Goal: Find contact information: Find contact information

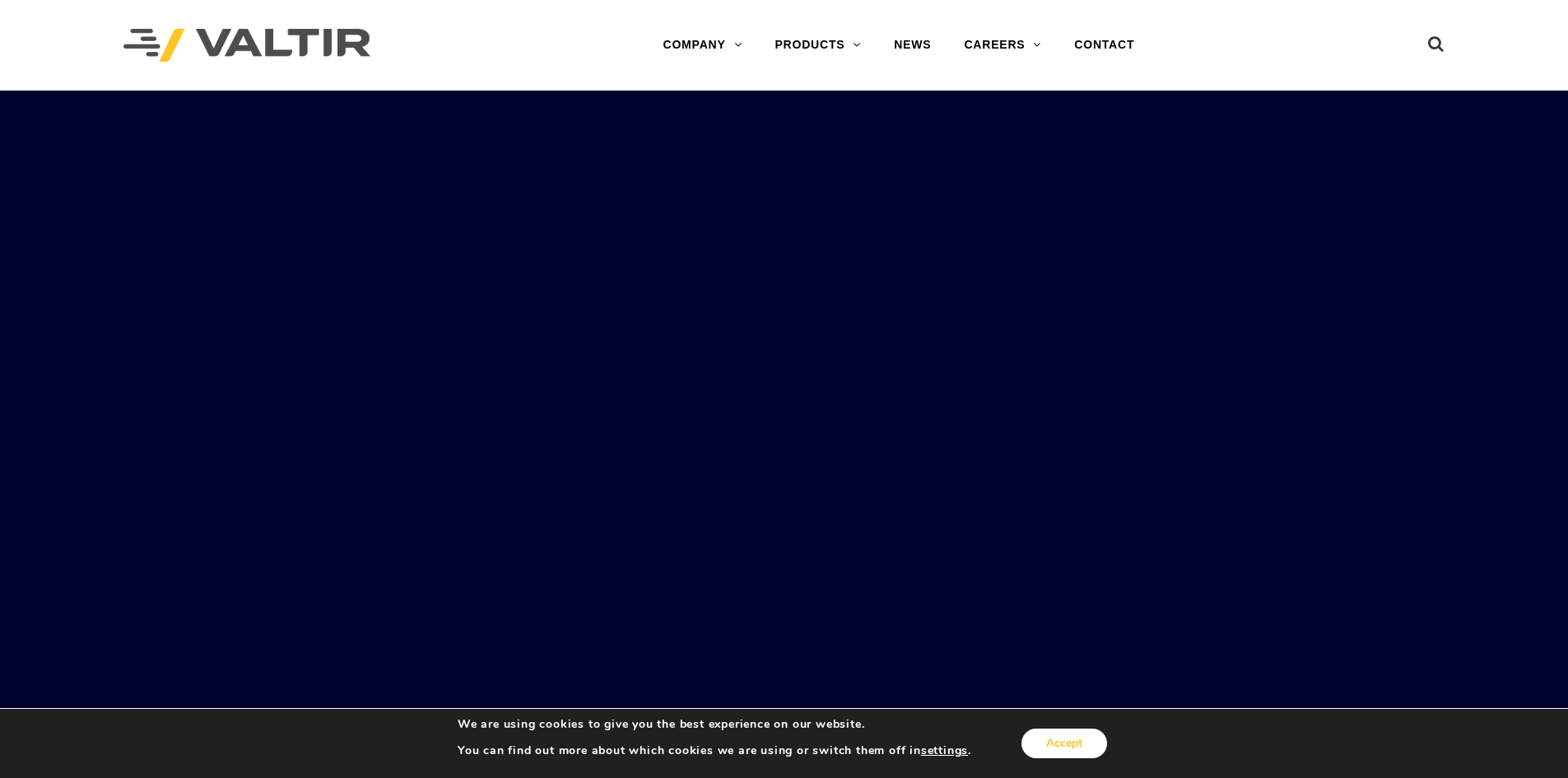
click at [1054, 743] on button "Accept" at bounding box center [1064, 744] width 85 height 29
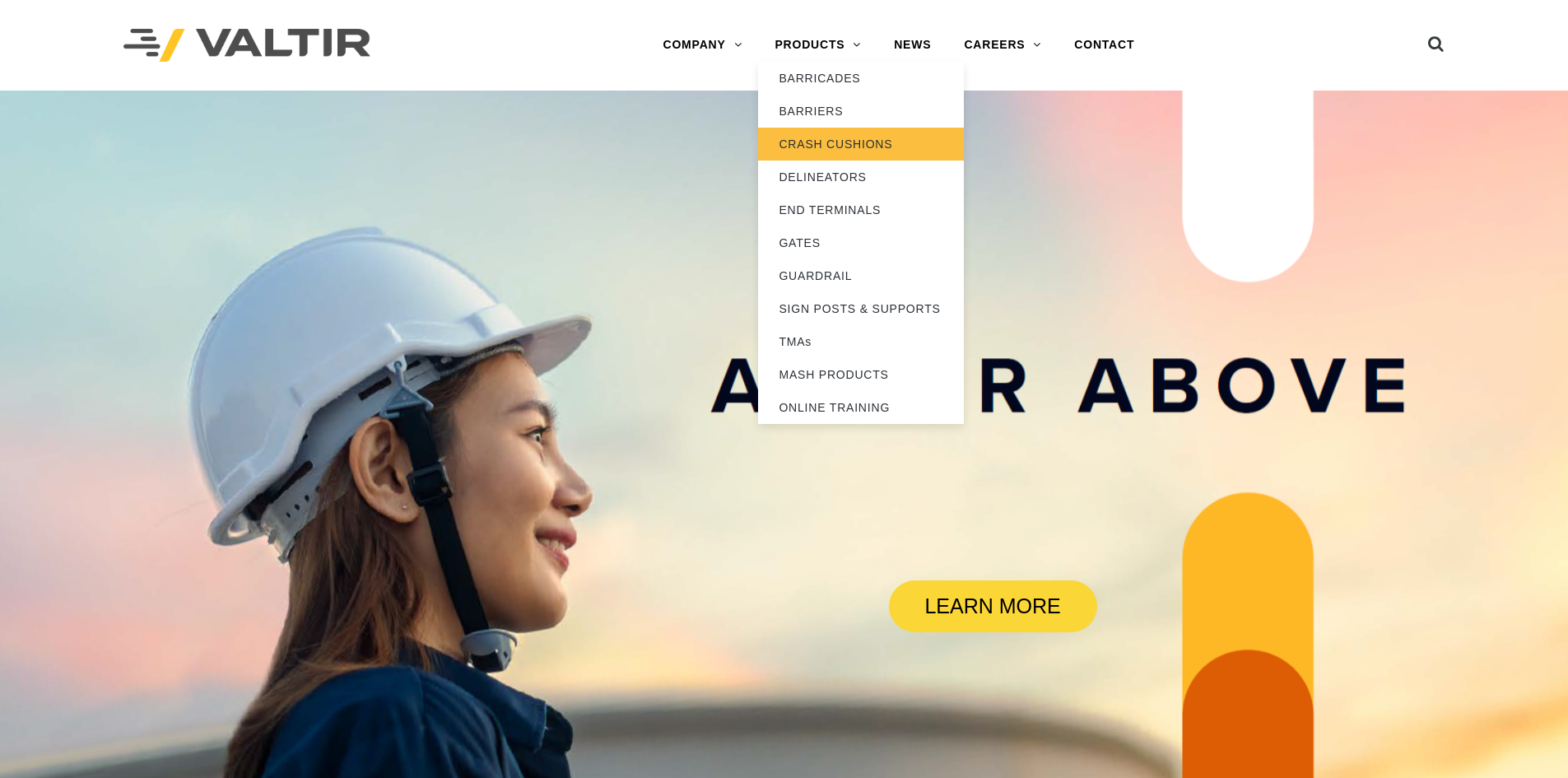
click at [855, 145] on link "CRASH CUSHIONS" at bounding box center [861, 144] width 206 height 33
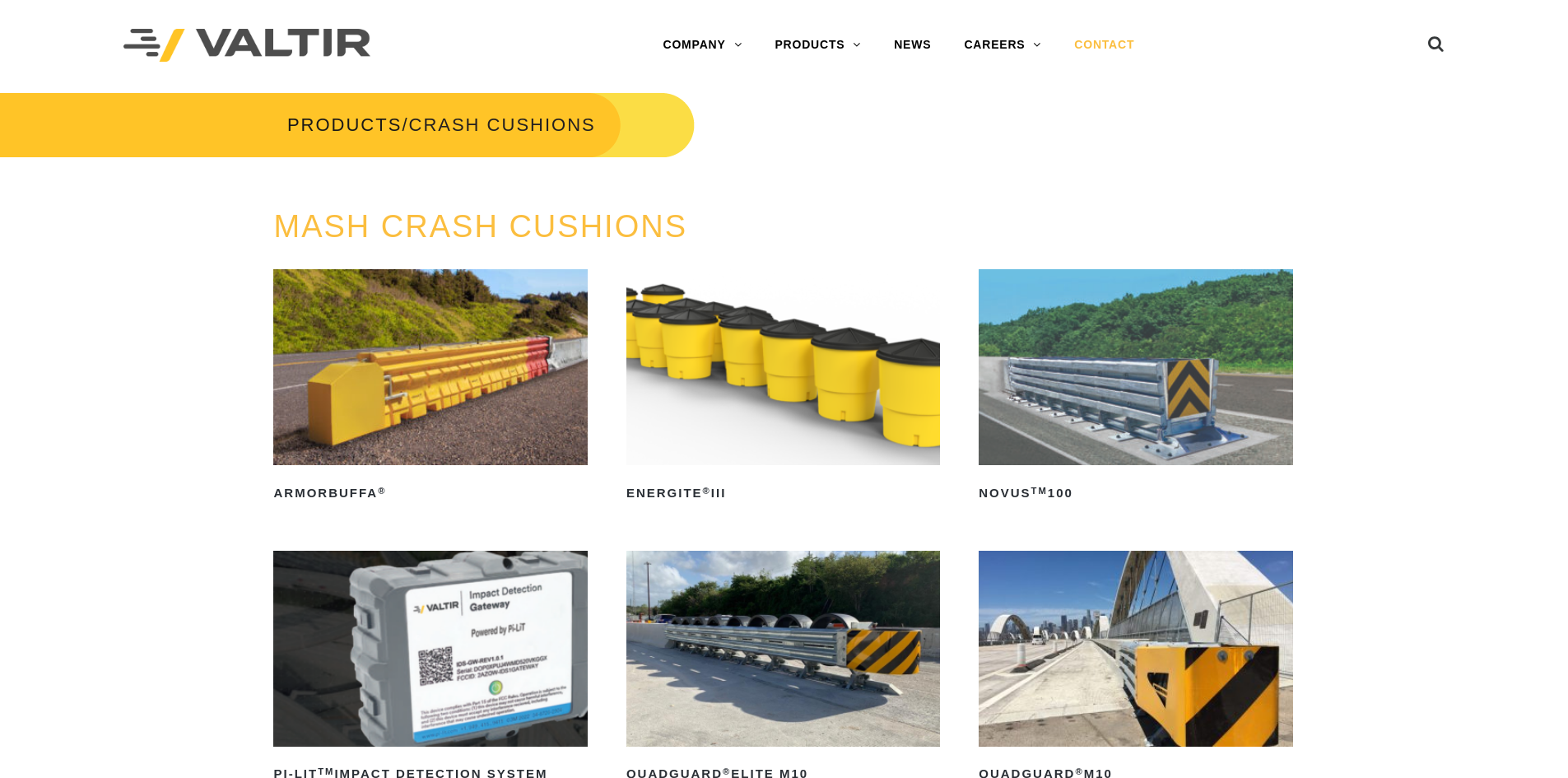
click at [1096, 53] on link "CONTACT" at bounding box center [1104, 45] width 93 height 33
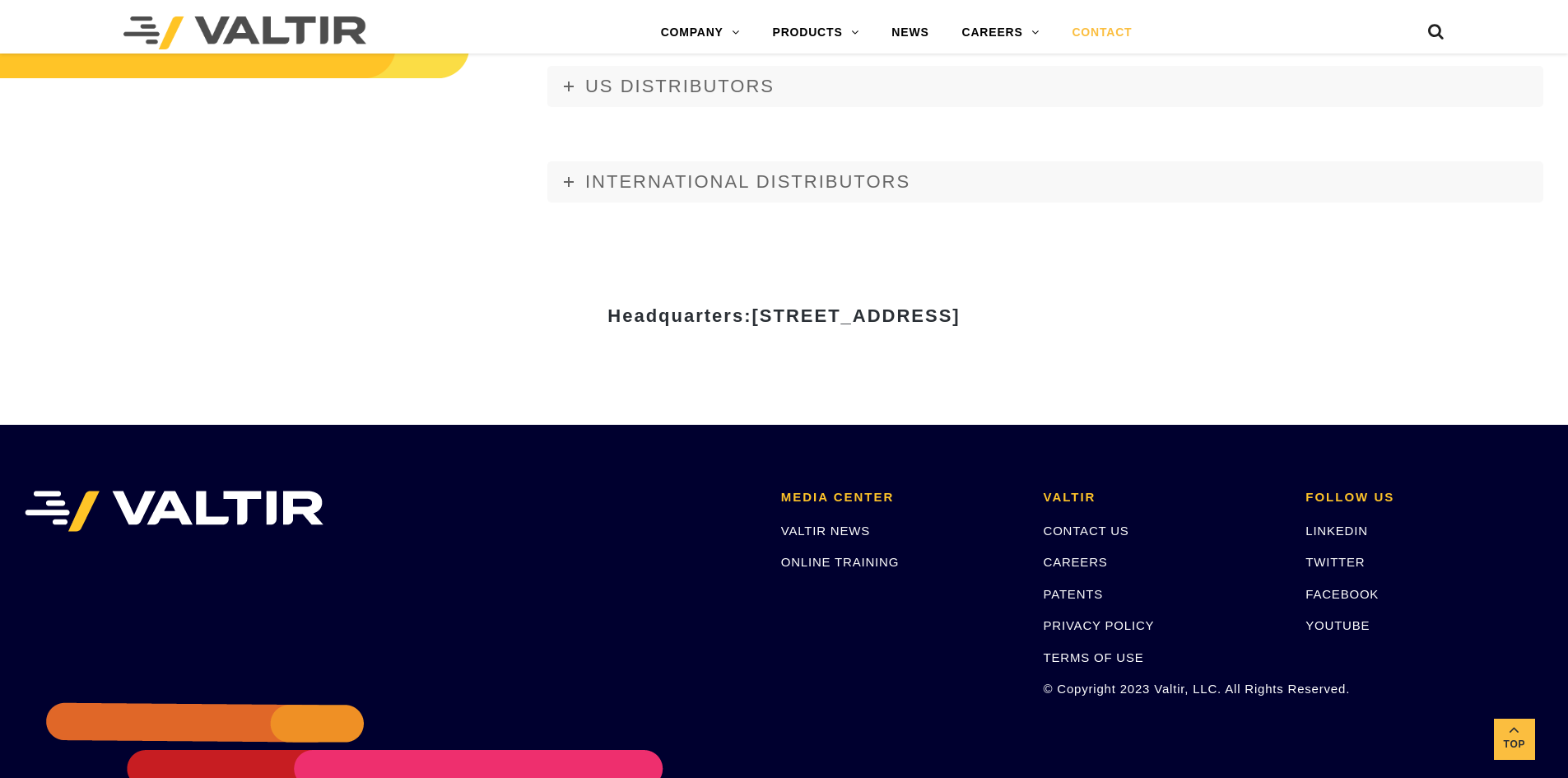
scroll to position [2265, 0]
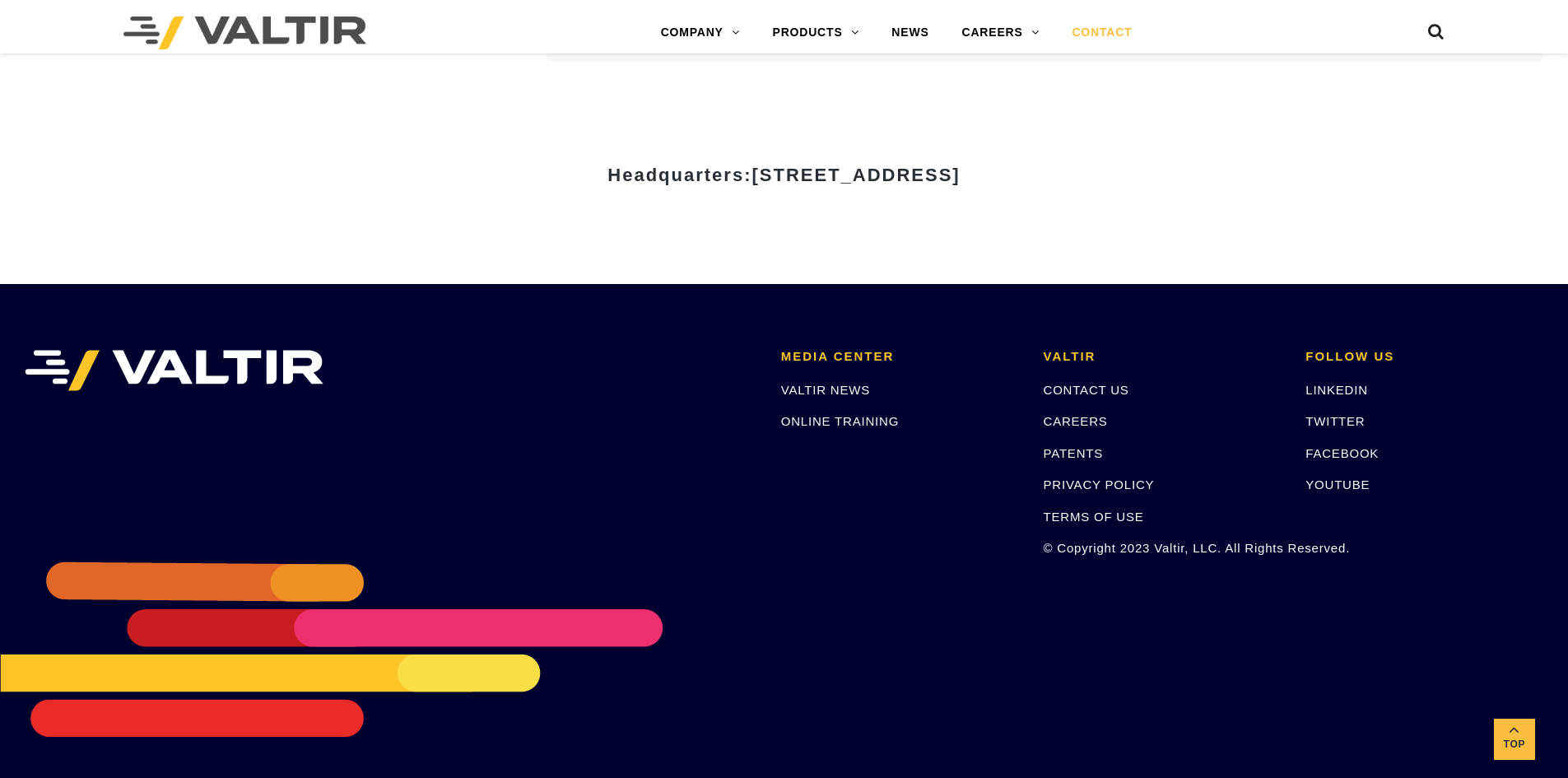
drag, startPoint x: 1127, startPoint y: 173, endPoint x: 651, endPoint y: 174, distance: 476.0
click at [751, 174] on span "[STREET_ADDRESS]" at bounding box center [856, 175] width 208 height 21
copy span "[STREET_ADDRESS]"
